Goal: Use online tool/utility: Utilize a website feature to perform a specific function

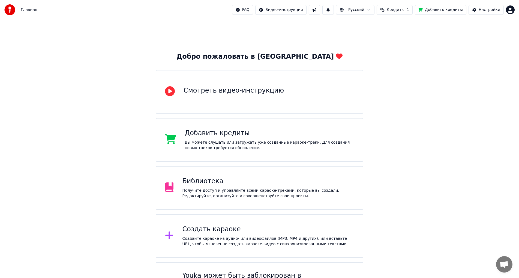
click at [212, 188] on div "Получите доступ и управляйте всеми караоке-треками, которые вы создали. Редакти…" at bounding box center [268, 193] width 172 height 11
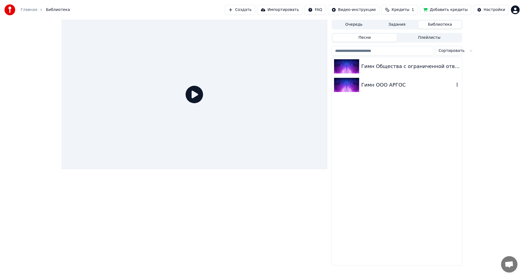
click at [357, 90] on img at bounding box center [346, 85] width 25 height 14
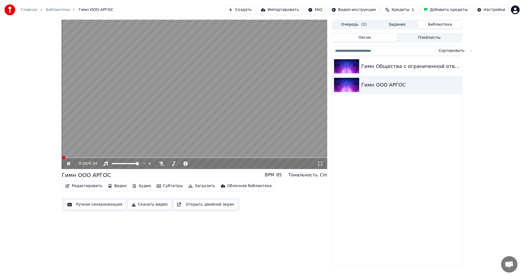
click at [164, 184] on button "Субтитры" at bounding box center [169, 186] width 31 height 8
click at [81, 187] on button "Редактировать" at bounding box center [83, 186] width 41 height 8
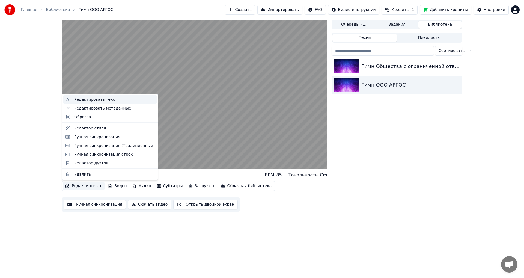
click at [76, 99] on div "Редактировать текст" at bounding box center [95, 99] width 43 height 5
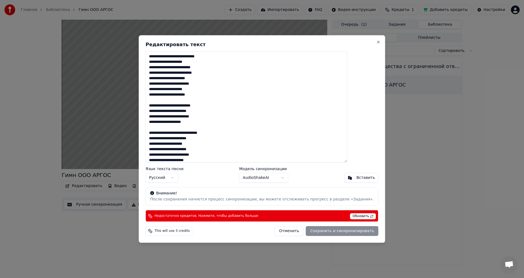
click at [276, 230] on button "Отменить" at bounding box center [288, 231] width 29 height 10
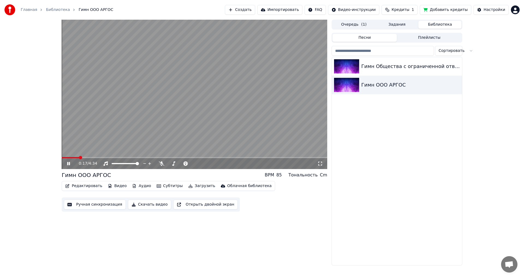
click at [154, 107] on video at bounding box center [194, 94] width 265 height 149
click at [86, 185] on button "Редактировать" at bounding box center [83, 186] width 41 height 8
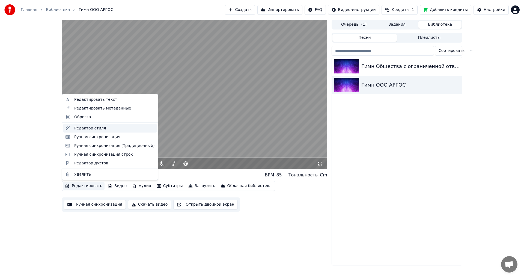
click at [83, 128] on div "Редактор стиля" at bounding box center [90, 127] width 32 height 5
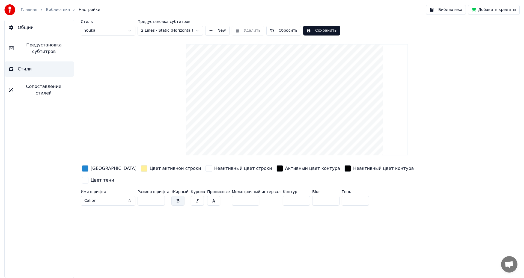
click at [130, 196] on button "Calibri" at bounding box center [108, 201] width 55 height 10
click at [128, 196] on button "Calibri" at bounding box center [108, 201] width 55 height 10
